Goal: Check status

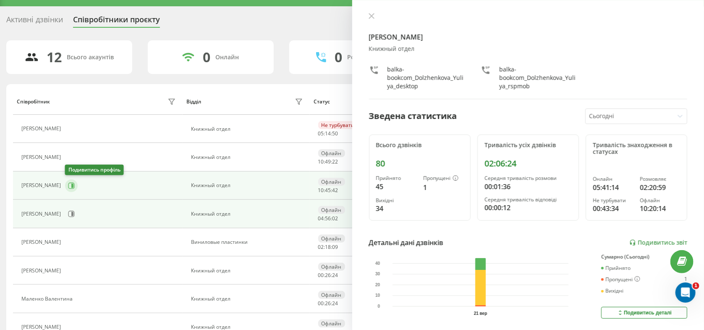
click at [75, 186] on button at bounding box center [71, 185] width 13 height 13
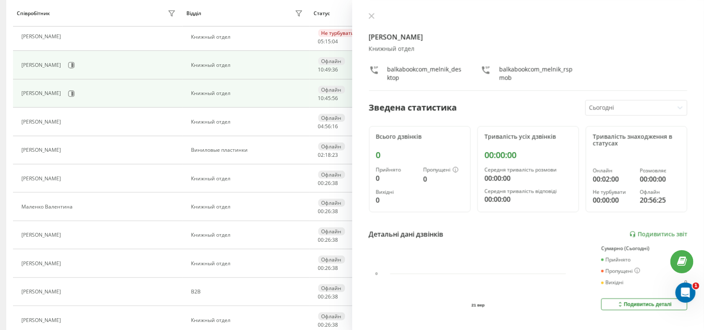
scroll to position [85, 0]
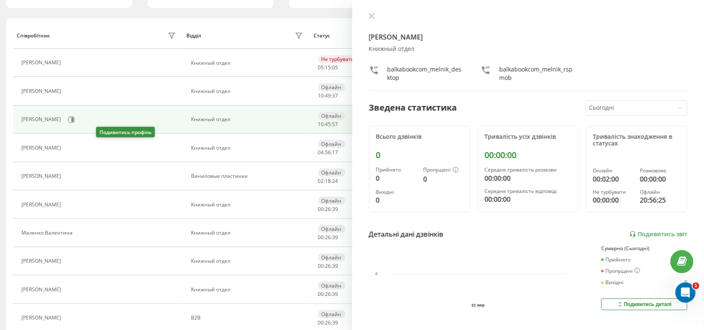
click at [75, 152] on button at bounding box center [70, 149] width 10 height 12
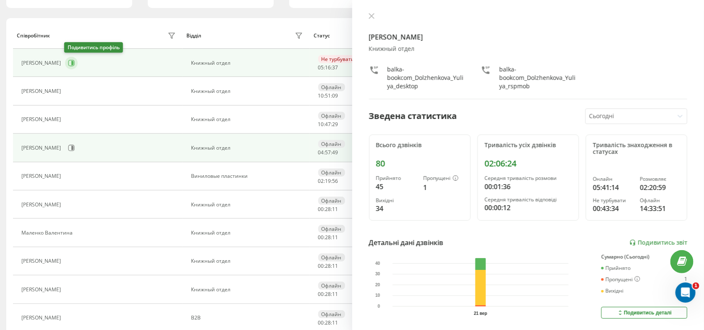
click at [65, 61] on button at bounding box center [71, 63] width 13 height 13
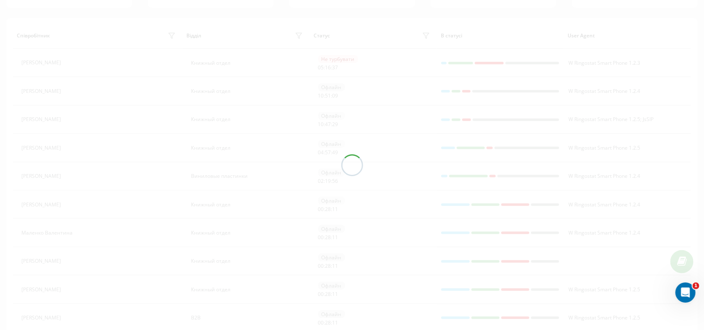
click at [69, 62] on div at bounding box center [352, 165] width 704 height 330
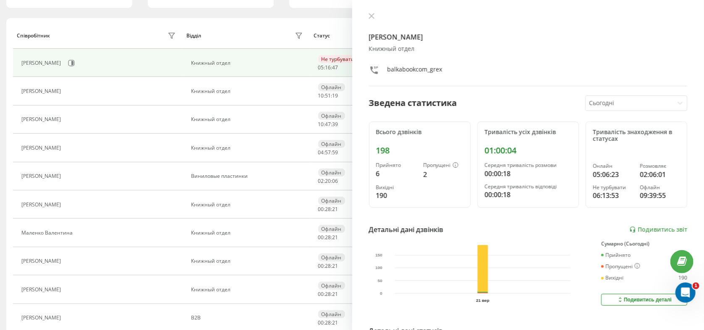
click at [376, 15] on div at bounding box center [528, 17] width 319 height 8
click at [370, 13] on button at bounding box center [371, 17] width 11 height 8
